Goal: Information Seeking & Learning: Learn about a topic

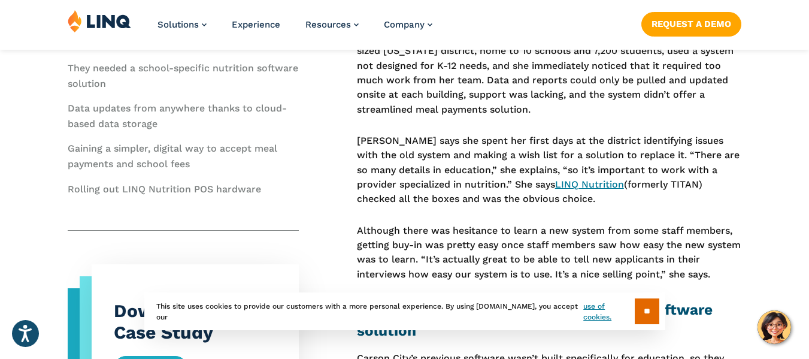
scroll to position [448, 0]
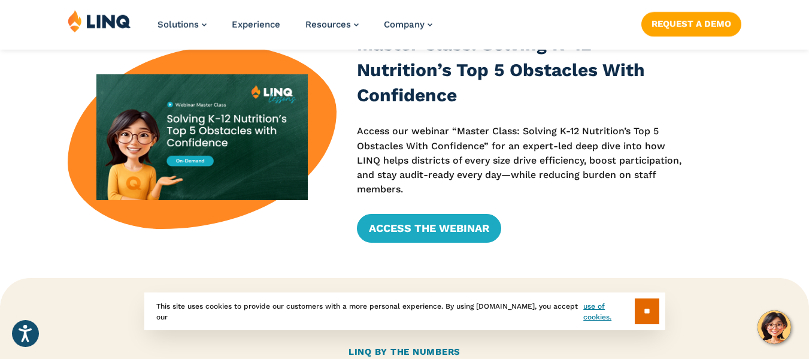
scroll to position [392, 0]
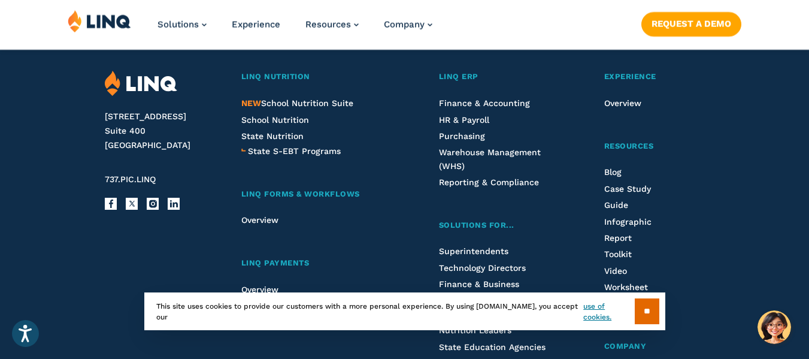
scroll to position [2320, 0]
click at [403, 156] on ul "LINQ Nutrition NEW School Nutrition Suite School Nutrition State Nutrition Stat…" at bounding box center [472, 288] width 463 height 437
click at [329, 104] on span "NEW School Nutrition Suite" at bounding box center [297, 103] width 112 height 10
